Goal: Information Seeking & Learning: Learn about a topic

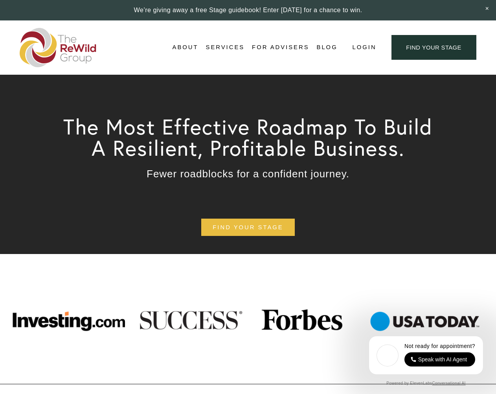
click at [0, 0] on span "For Businesses" at bounding box center [0, 0] width 0 height 0
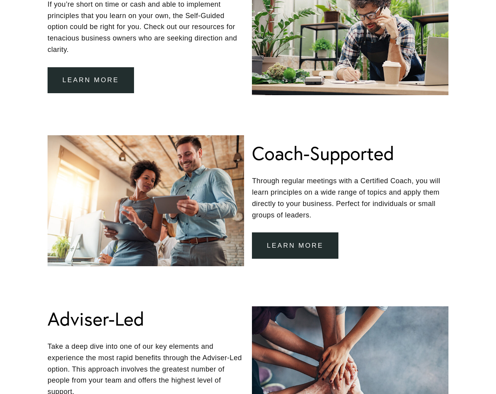
scroll to position [708, 0]
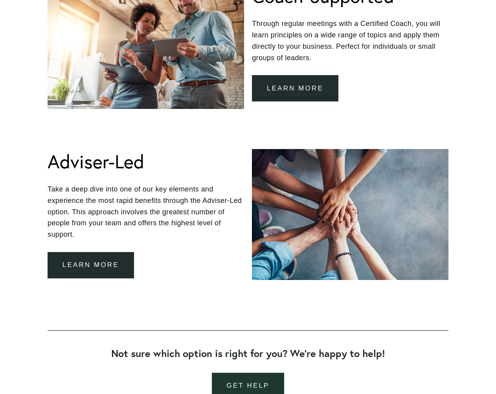
click at [92, 263] on link "learn more" at bounding box center [91, 265] width 87 height 26
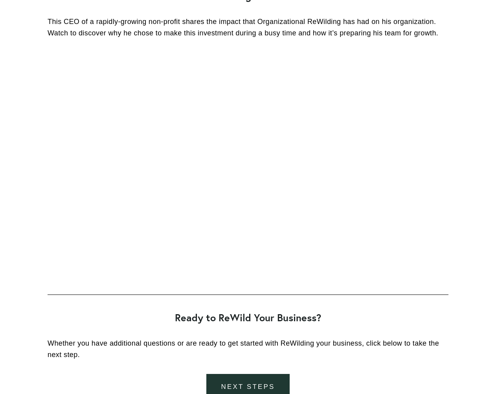
scroll to position [1495, 0]
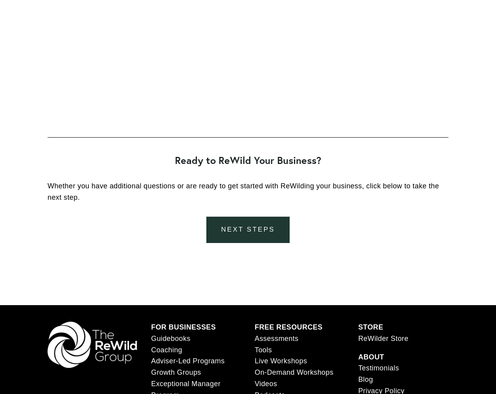
click at [247, 223] on link "next steps" at bounding box center [248, 230] width 84 height 26
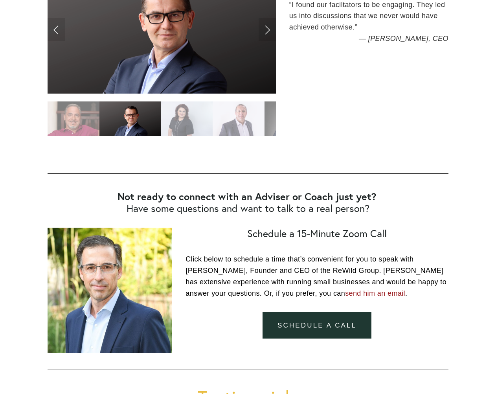
scroll to position [472, 0]
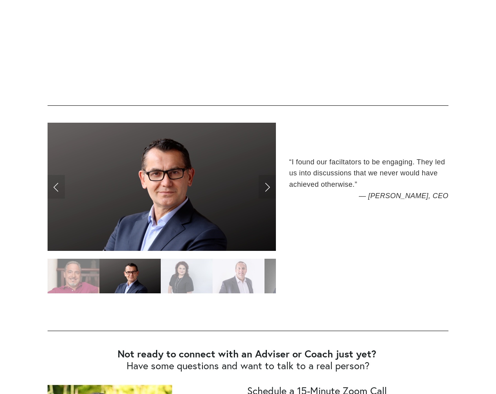
click at [265, 187] on link "Next Slide" at bounding box center [267, 187] width 17 height 24
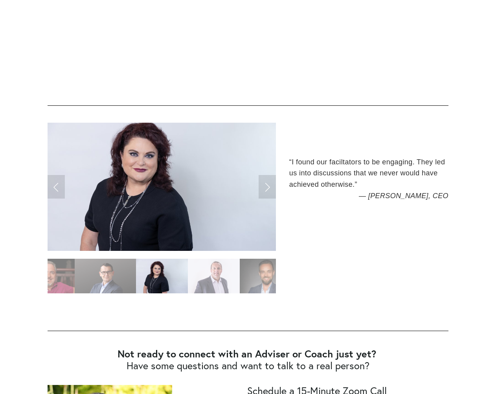
click at [265, 187] on link "Next Slide" at bounding box center [267, 187] width 17 height 24
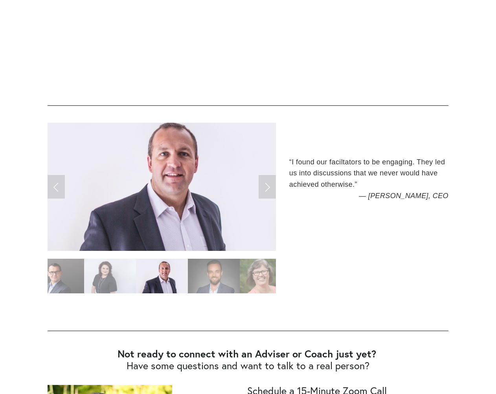
click at [265, 187] on link "Next Slide" at bounding box center [267, 187] width 17 height 24
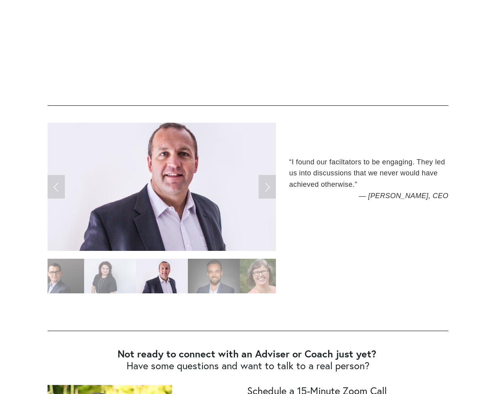
click at [265, 187] on link "Next Slide" at bounding box center [267, 187] width 17 height 24
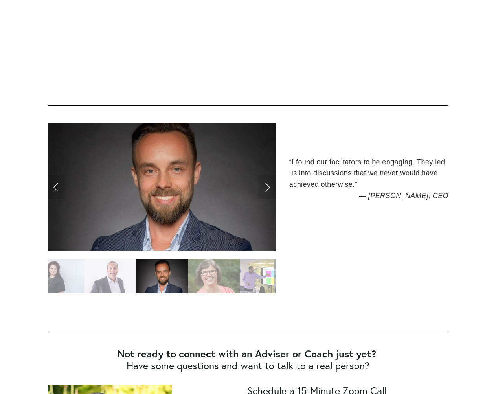
click at [265, 187] on link "Next Slide" at bounding box center [267, 187] width 17 height 24
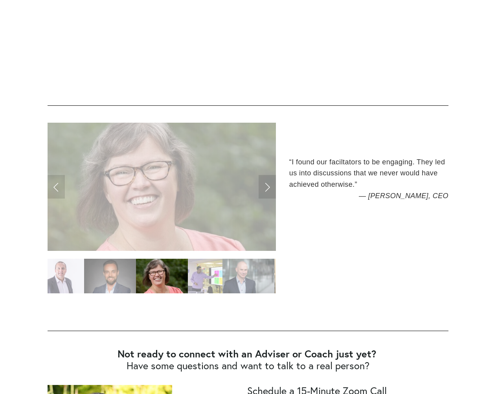
click at [265, 187] on link "Next Slide" at bounding box center [267, 187] width 17 height 24
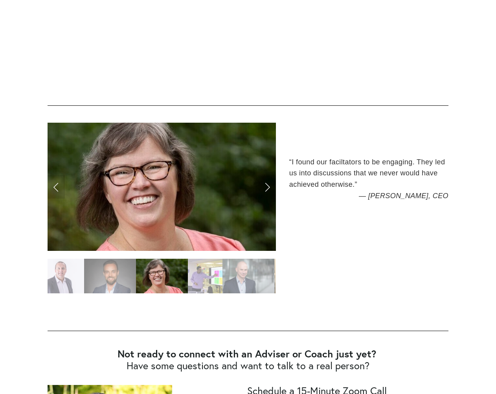
click at [265, 187] on link "Next Slide" at bounding box center [267, 187] width 17 height 24
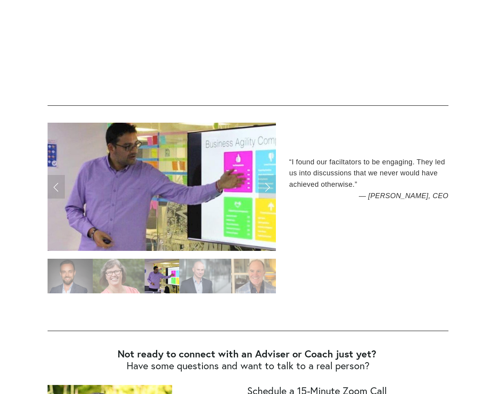
click at [265, 187] on link "Next Slide" at bounding box center [267, 187] width 17 height 24
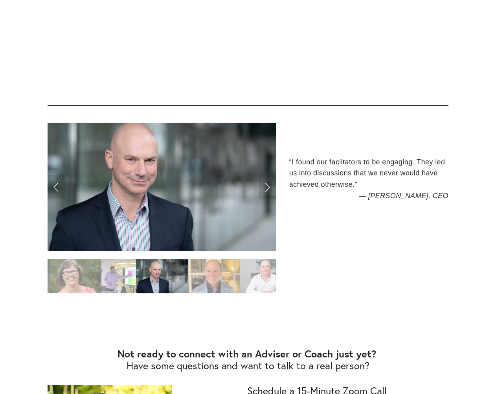
click at [265, 187] on link "Next Slide" at bounding box center [267, 187] width 17 height 24
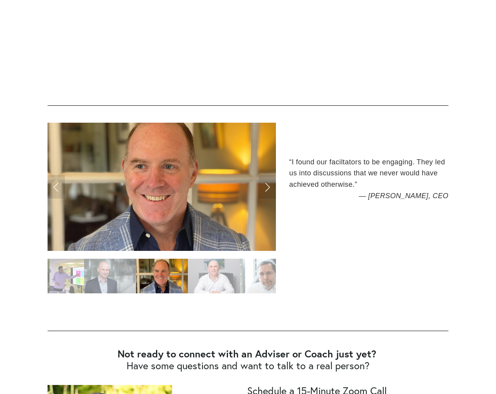
click at [265, 187] on link "Next Slide" at bounding box center [267, 187] width 17 height 24
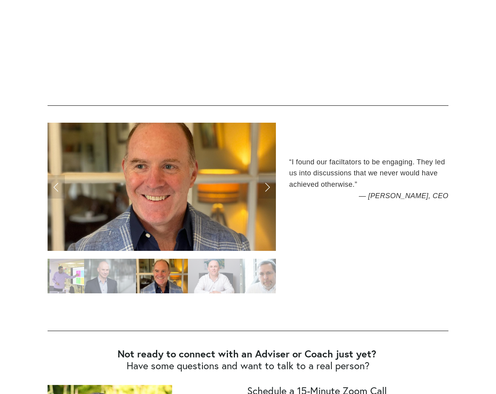
click at [265, 187] on link "Next Slide" at bounding box center [267, 187] width 17 height 24
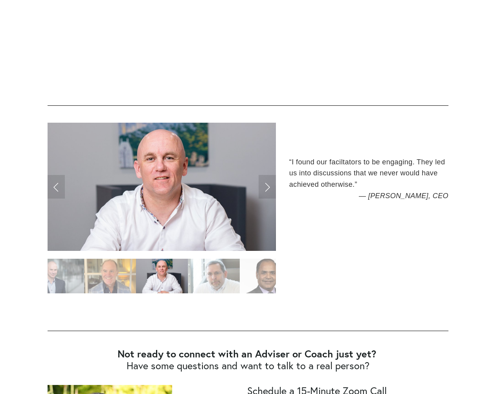
click at [265, 187] on link "Next Slide" at bounding box center [267, 187] width 17 height 24
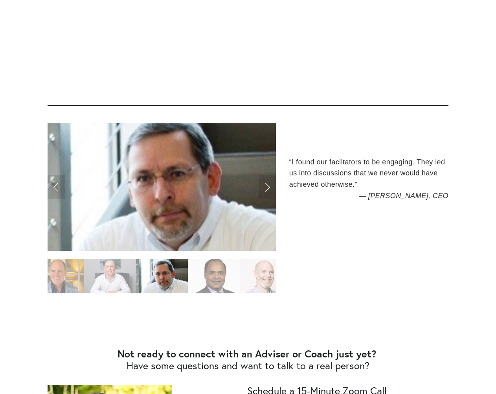
click at [265, 187] on link "Next Slide" at bounding box center [267, 187] width 17 height 24
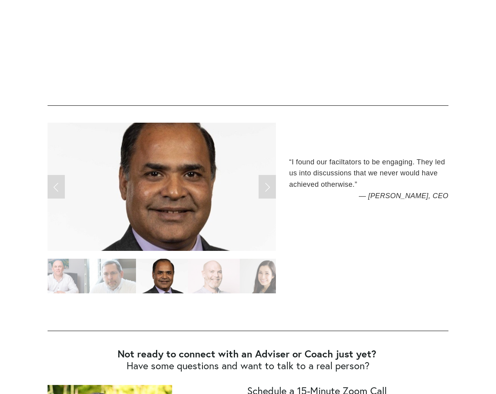
click at [265, 187] on link "Next Slide" at bounding box center [267, 187] width 17 height 24
click at [270, 187] on link "Next Slide" at bounding box center [267, 187] width 17 height 24
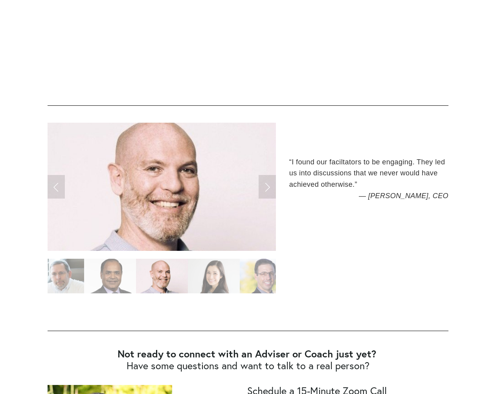
click at [270, 187] on link "Next Slide" at bounding box center [267, 187] width 17 height 24
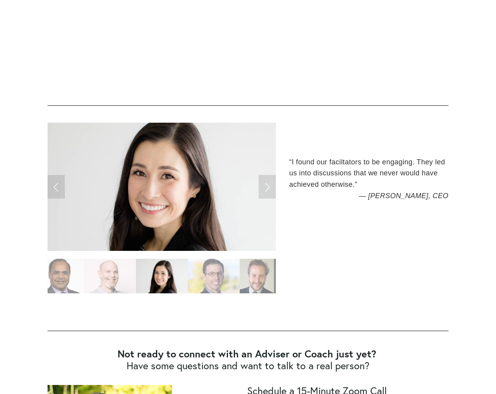
click at [270, 187] on link "Next Slide" at bounding box center [267, 187] width 17 height 24
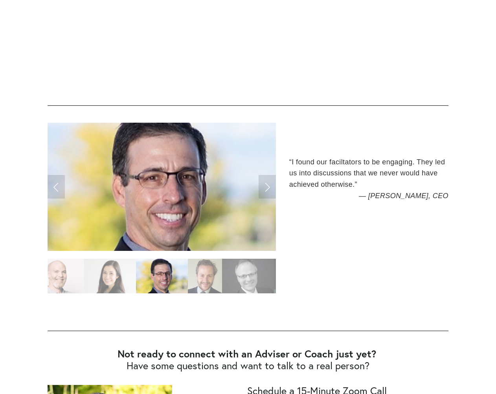
click at [270, 187] on link "Next Slide" at bounding box center [267, 187] width 17 height 24
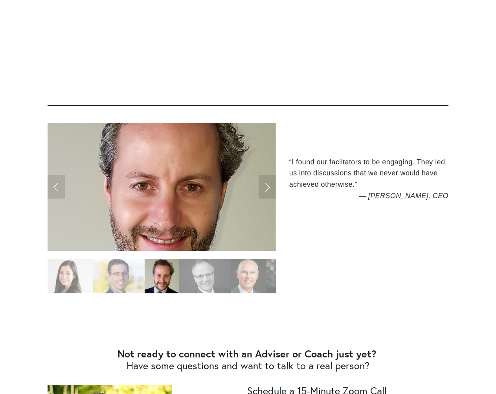
click at [270, 187] on link "Next Slide" at bounding box center [267, 187] width 17 height 24
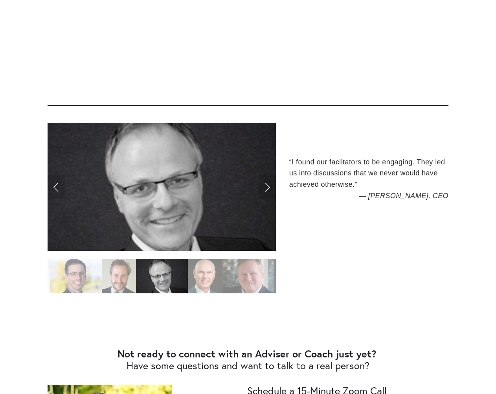
click at [207, 282] on img "Slide 18" at bounding box center [205, 276] width 35 height 35
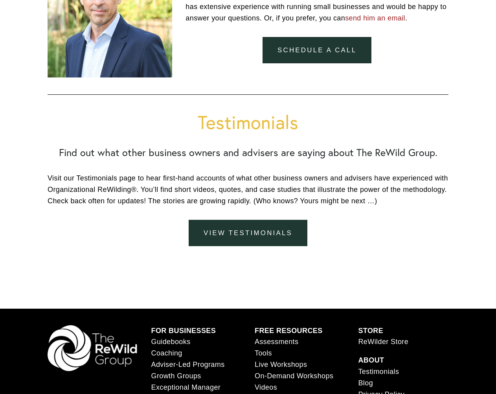
scroll to position [1014, 0]
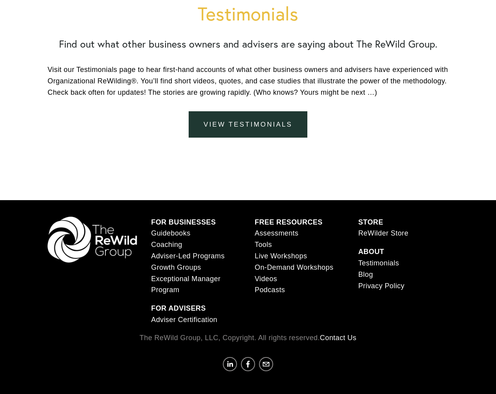
click at [280, 228] on link "Assessments" at bounding box center [277, 233] width 44 height 11
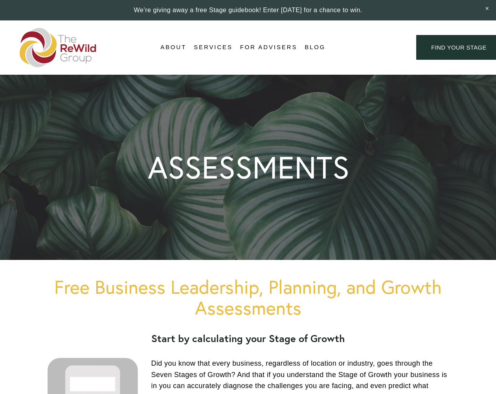
click at [280, 230] on div at bounding box center [248, 130] width 496 height 260
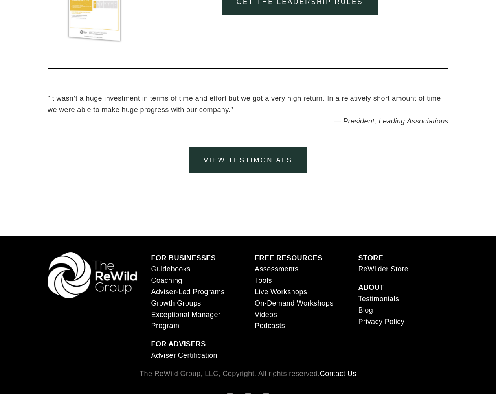
scroll to position [3183, 0]
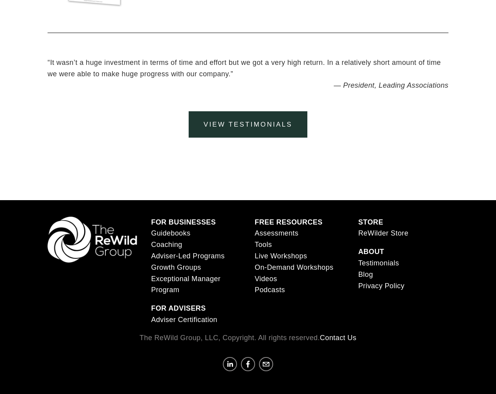
click at [267, 243] on link "Tools" at bounding box center [263, 244] width 17 height 11
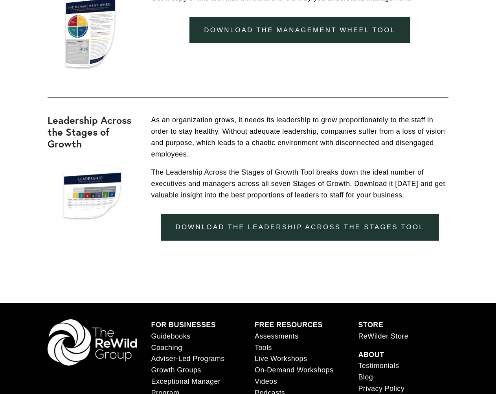
scroll to position [890, 0]
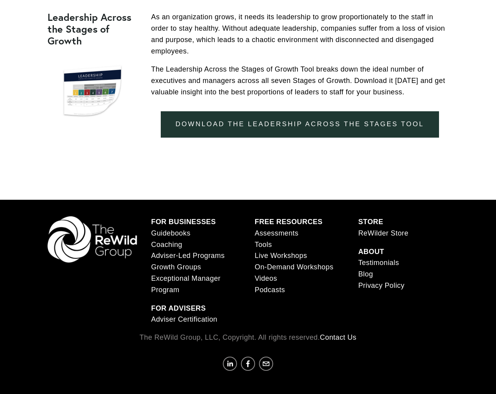
click at [278, 232] on link "Assessments" at bounding box center [277, 233] width 44 height 11
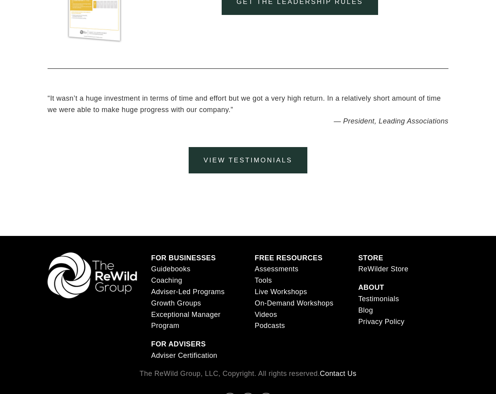
scroll to position [3183, 0]
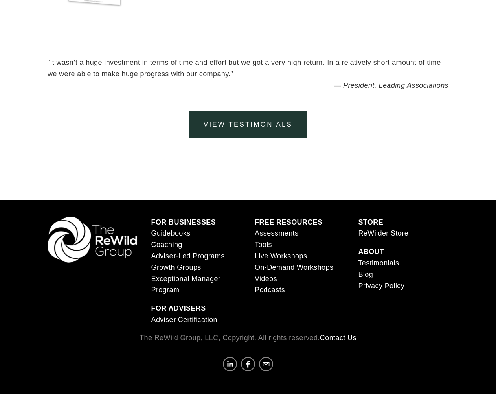
click at [368, 231] on link "ReWilder Store" at bounding box center [383, 233] width 50 height 11
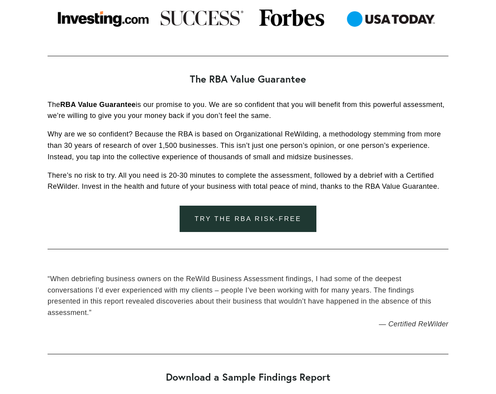
scroll to position [629, 0]
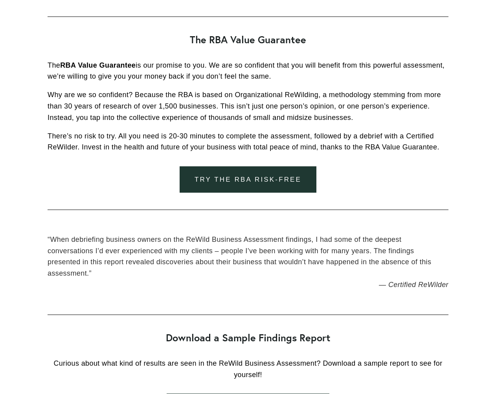
click at [249, 178] on link "Try the RBA Risk-Free" at bounding box center [248, 179] width 137 height 26
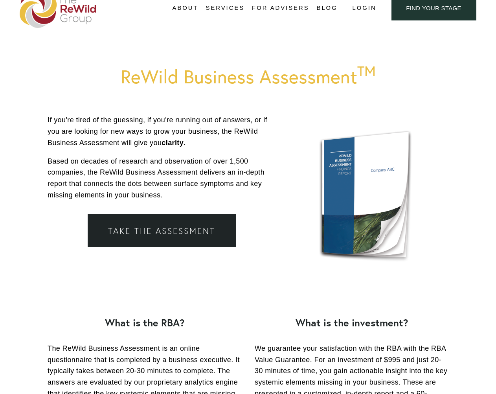
scroll to position [0, 0]
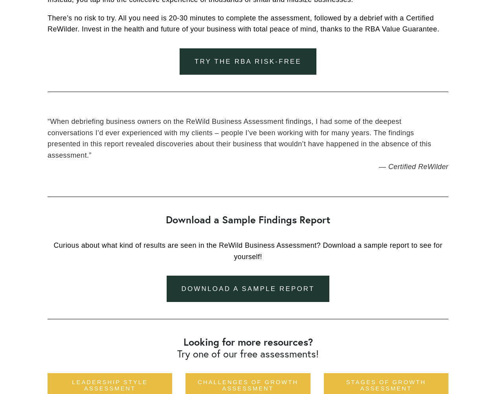
scroll to position [551, 0]
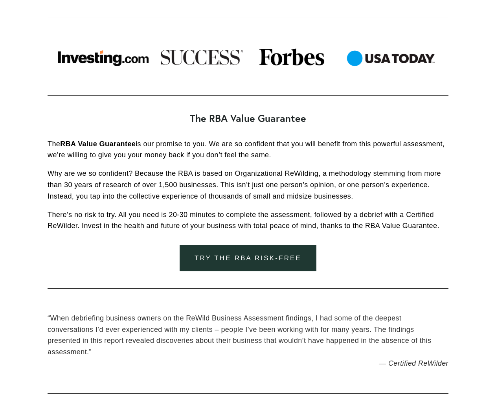
click at [254, 258] on link "Try the RBA Risk-Free" at bounding box center [248, 258] width 137 height 26
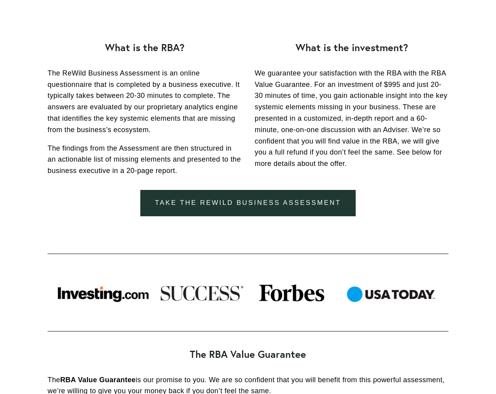
scroll to position [79, 0]
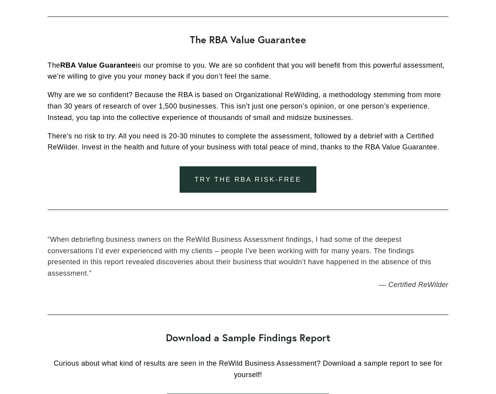
scroll to position [708, 0]
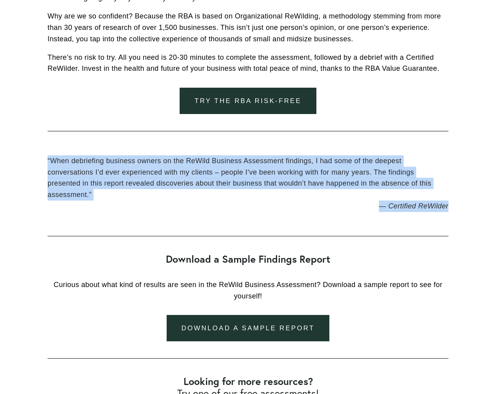
drag, startPoint x: 449, startPoint y: 206, endPoint x: 41, endPoint y: 156, distance: 411.6
click at [183, 195] on blockquote "“ When debriefing business owners on the ReWild Business Assessment findings, I…" at bounding box center [248, 177] width 401 height 45
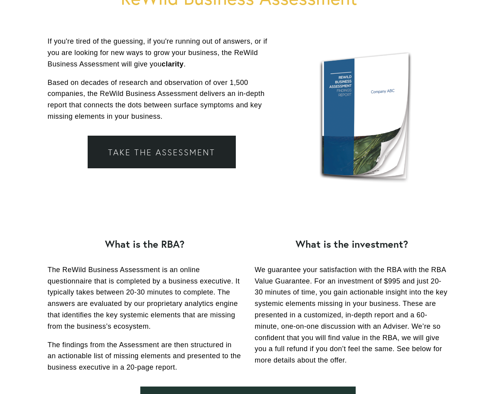
scroll to position [0, 0]
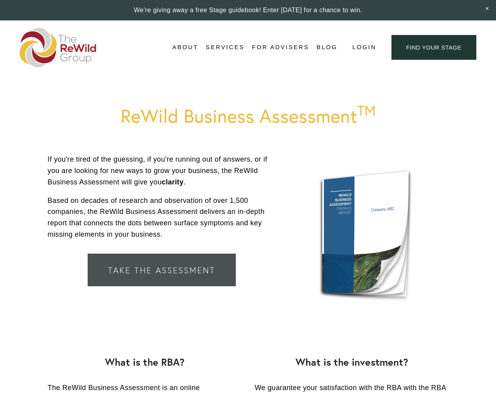
click at [168, 260] on link "Take the Assessment" at bounding box center [162, 270] width 148 height 33
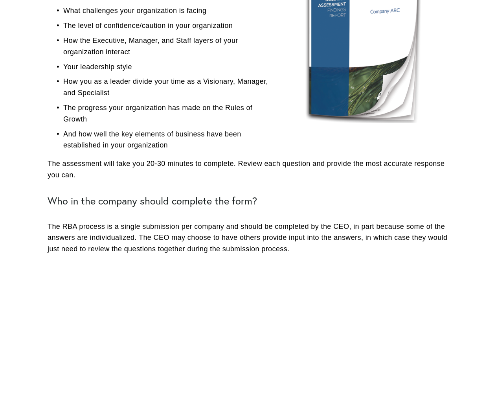
scroll to position [354, 0]
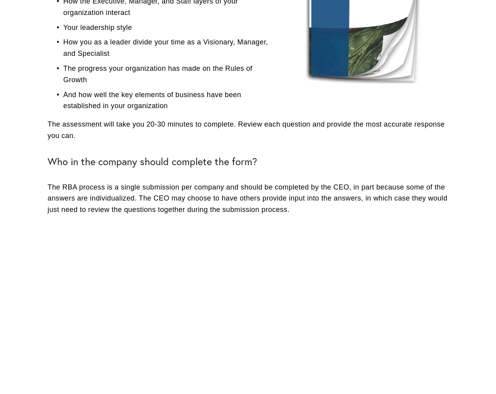
drag, startPoint x: 49, startPoint y: 162, endPoint x: 291, endPoint y: 208, distance: 246.7
click at [291, 208] on div "Company Basics (number of employees and years in business) How you prioritize P…" at bounding box center [248, 70] width 401 height 291
copy div "Who in the company should complete the form? The RBA process is a single submis…"
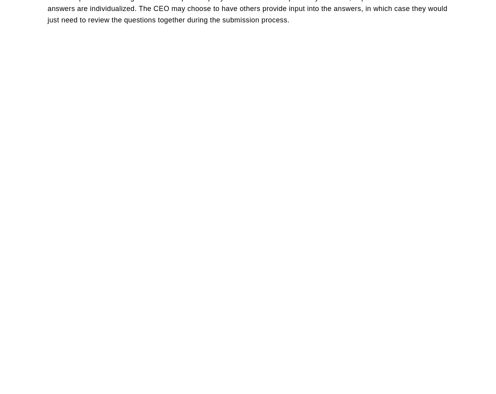
scroll to position [426, 0]
